Goal: Task Accomplishment & Management: Manage account settings

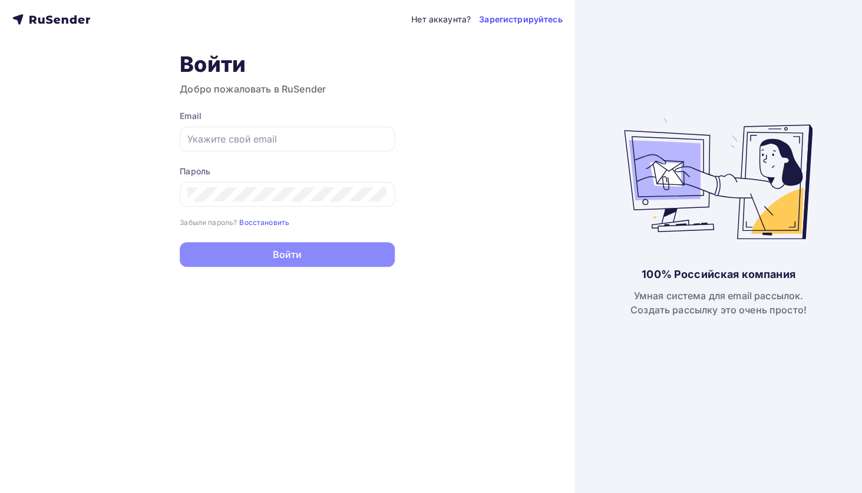
type input "[PERSON_NAME][EMAIL_ADDRESS]"
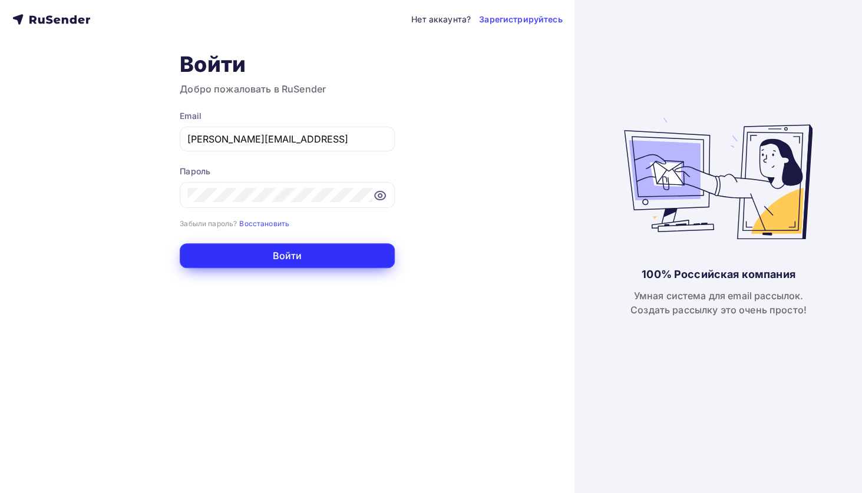
click at [332, 262] on button "Войти" at bounding box center [287, 255] width 215 height 25
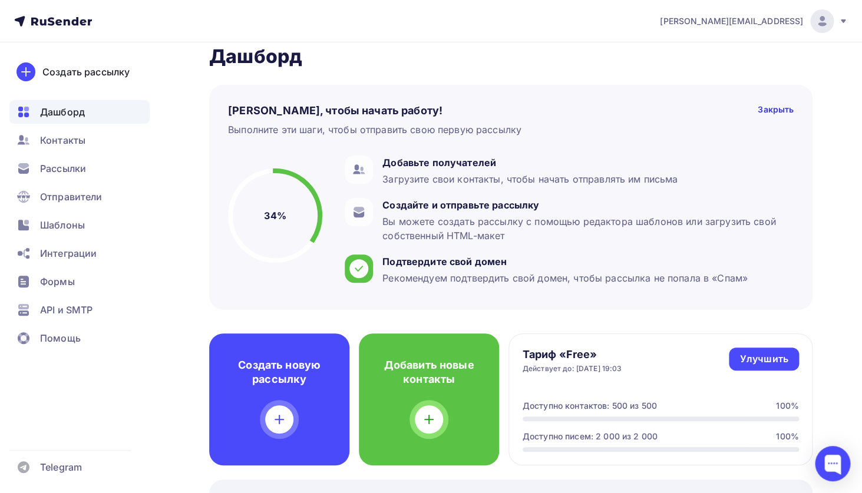
scroll to position [25, 0]
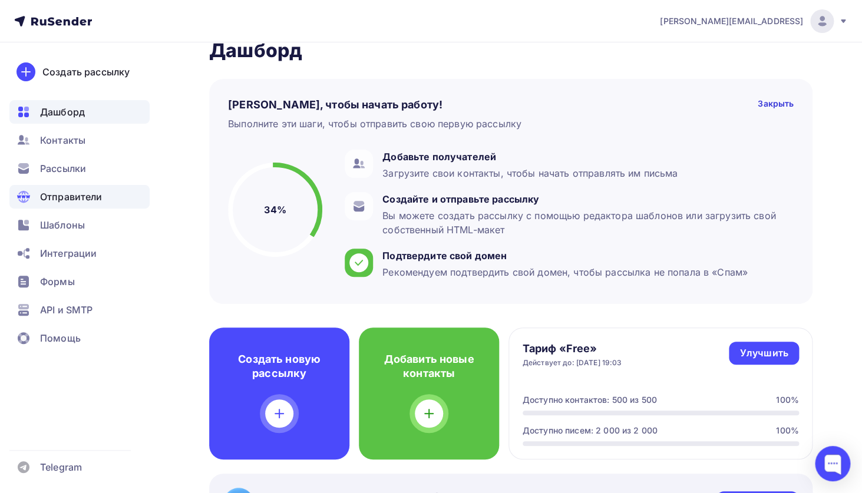
click at [71, 196] on span "Отправители" at bounding box center [71, 197] width 62 height 14
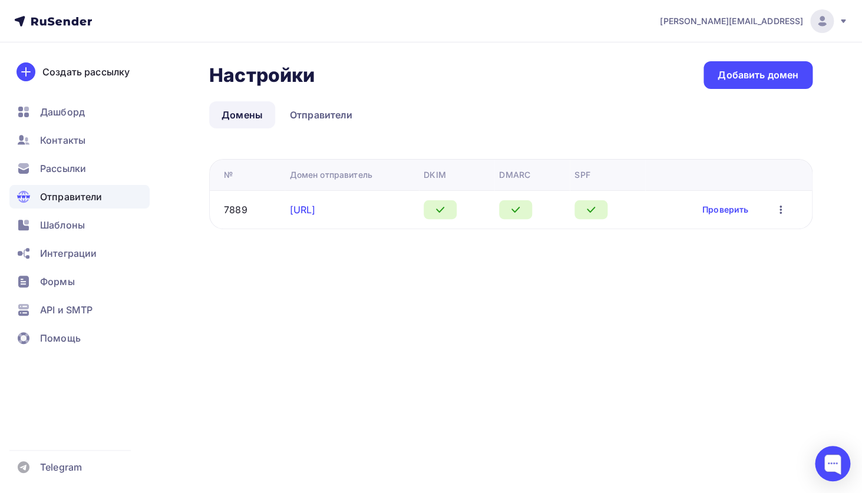
click at [315, 210] on link "[URL]" at bounding box center [302, 210] width 26 height 12
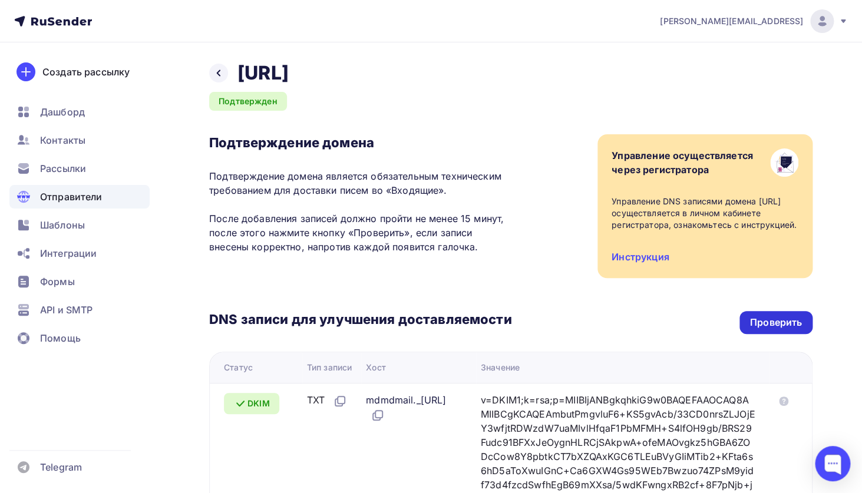
click at [779, 329] on div "Проверить" at bounding box center [776, 323] width 52 height 14
drag, startPoint x: 240, startPoint y: 72, endPoint x: 355, endPoint y: 69, distance: 114.9
click at [289, 69] on h2 "[URL]" at bounding box center [262, 73] width 51 height 24
copy h2 "[URL]"
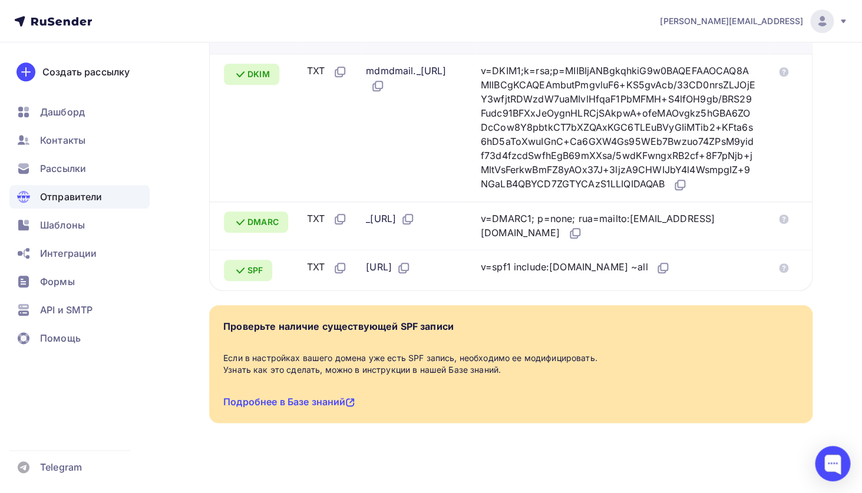
scroll to position [324, 0]
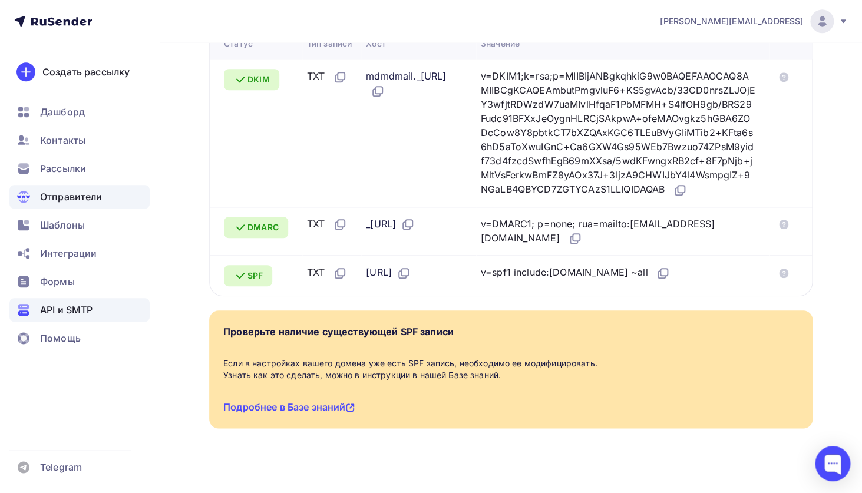
click at [62, 310] on span "API и SMTP" at bounding box center [66, 310] width 52 height 14
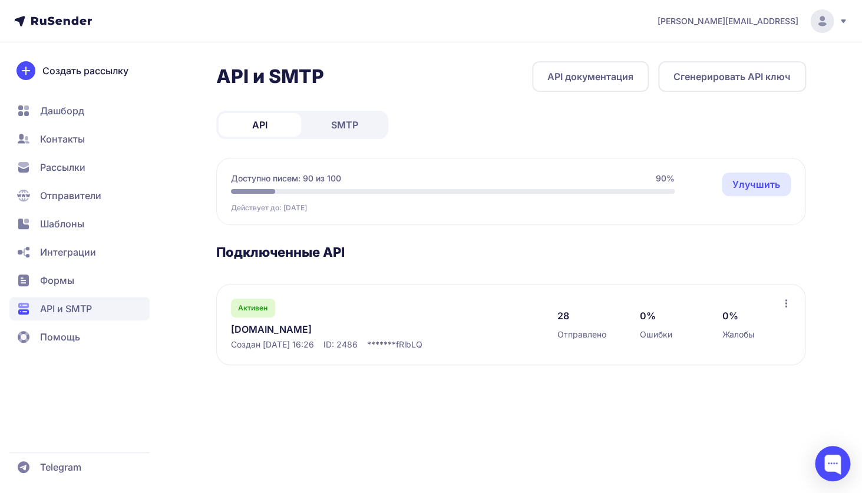
click at [272, 335] on link "[DOMAIN_NAME]" at bounding box center [352, 329] width 242 height 14
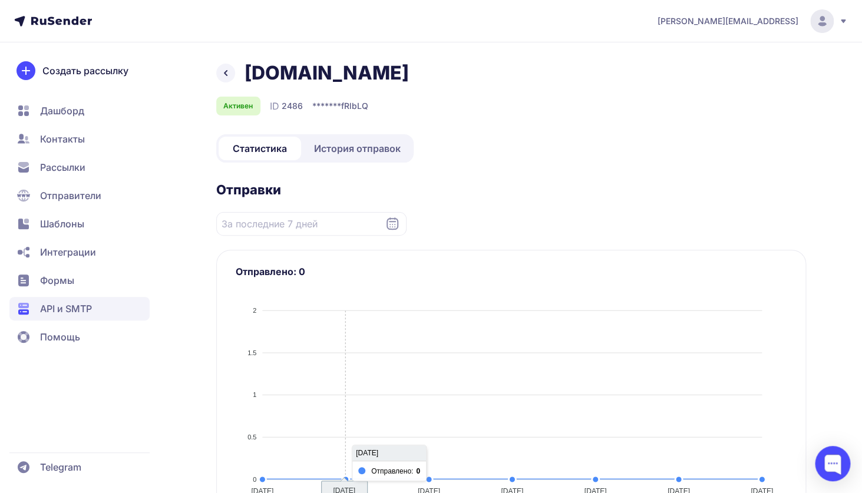
scroll to position [11, 0]
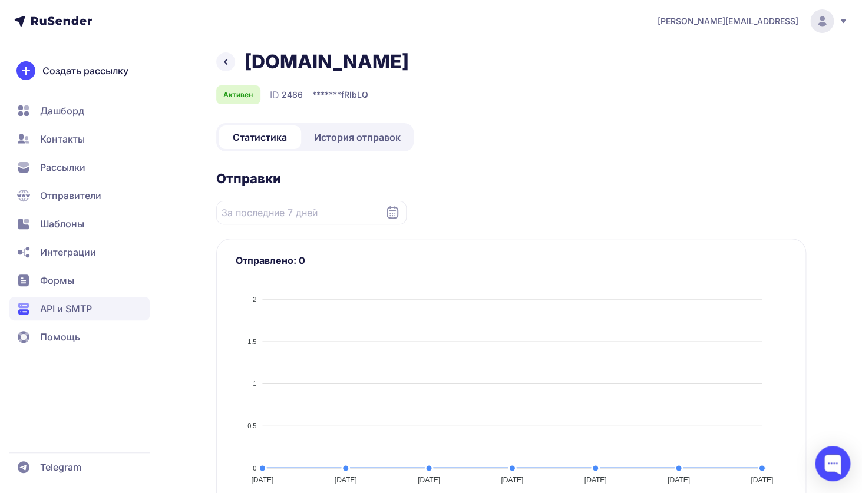
click at [346, 138] on span "История отправок" at bounding box center [357, 137] width 87 height 14
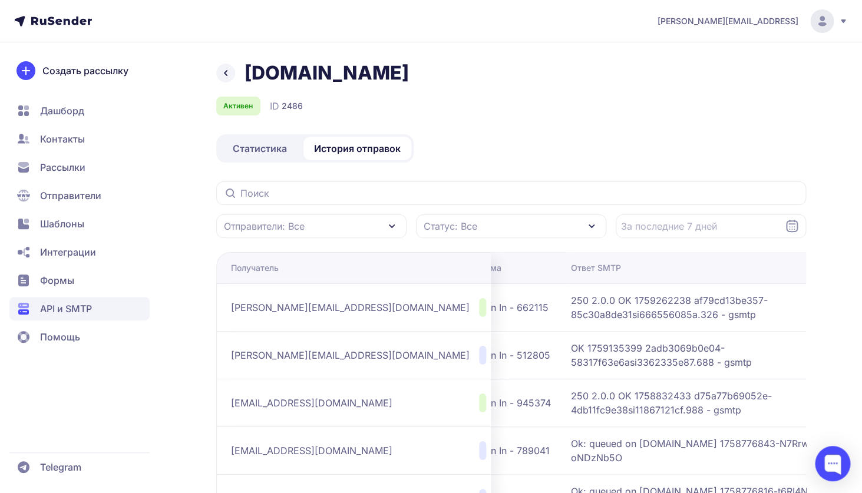
click at [75, 197] on span "Отправители" at bounding box center [70, 196] width 61 height 14
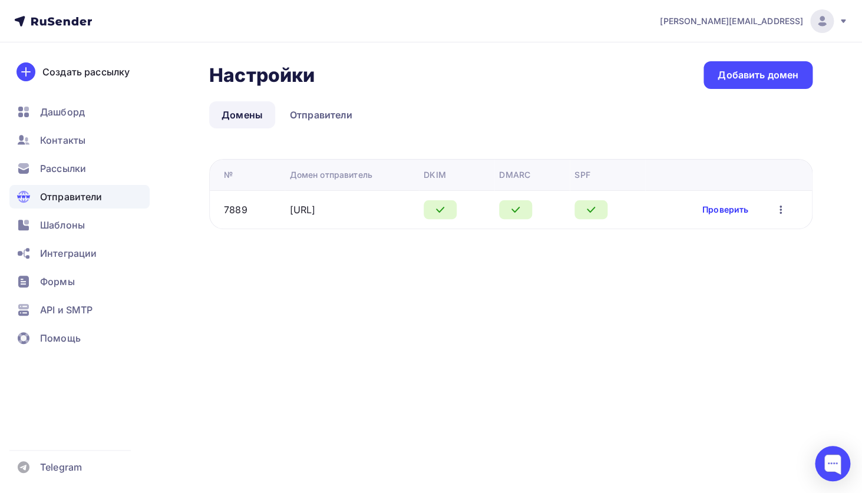
click at [736, 207] on link "Проверить" at bounding box center [725, 210] width 46 height 12
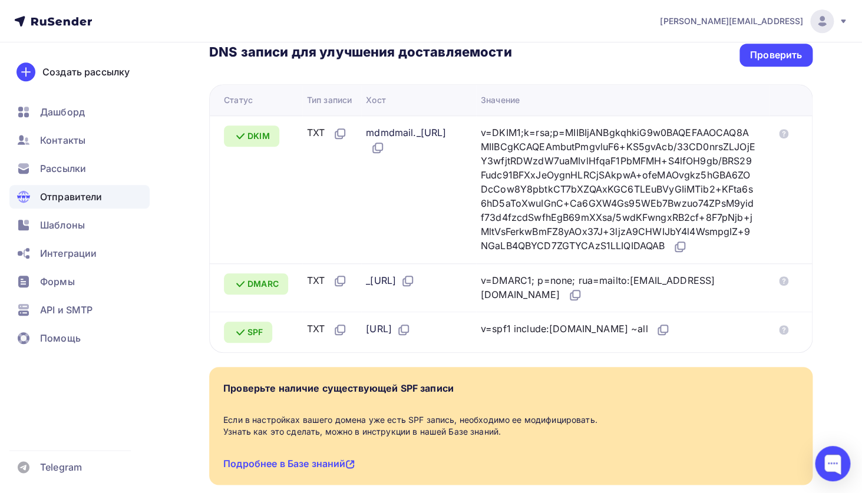
scroll to position [337, 0]
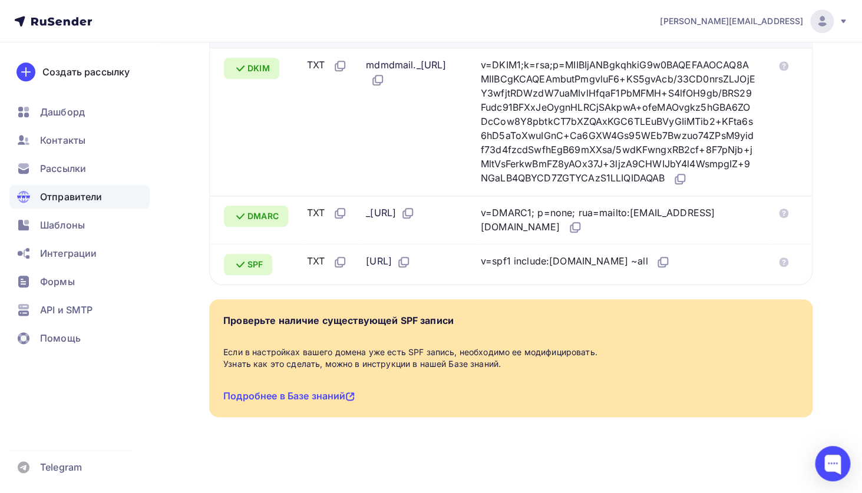
drag, startPoint x: 636, startPoint y: 328, endPoint x: 564, endPoint y: 329, distance: 71.9
click at [564, 269] on div "v=spf1 include:[DOMAIN_NAME] ~all" at bounding box center [576, 261] width 190 height 15
copy div "include:[DOMAIN_NAME]"
click at [499, 414] on div "Проверьте наличие существующей SPF записи Если в настройках вашего домена уже е…" at bounding box center [510, 358] width 603 height 118
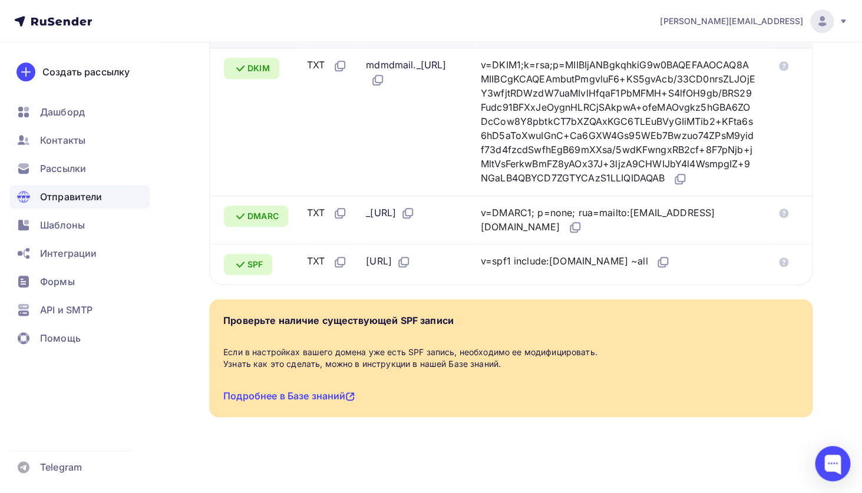
scroll to position [386, 0]
